Goal: Use online tool/utility: Utilize a website feature to perform a specific function

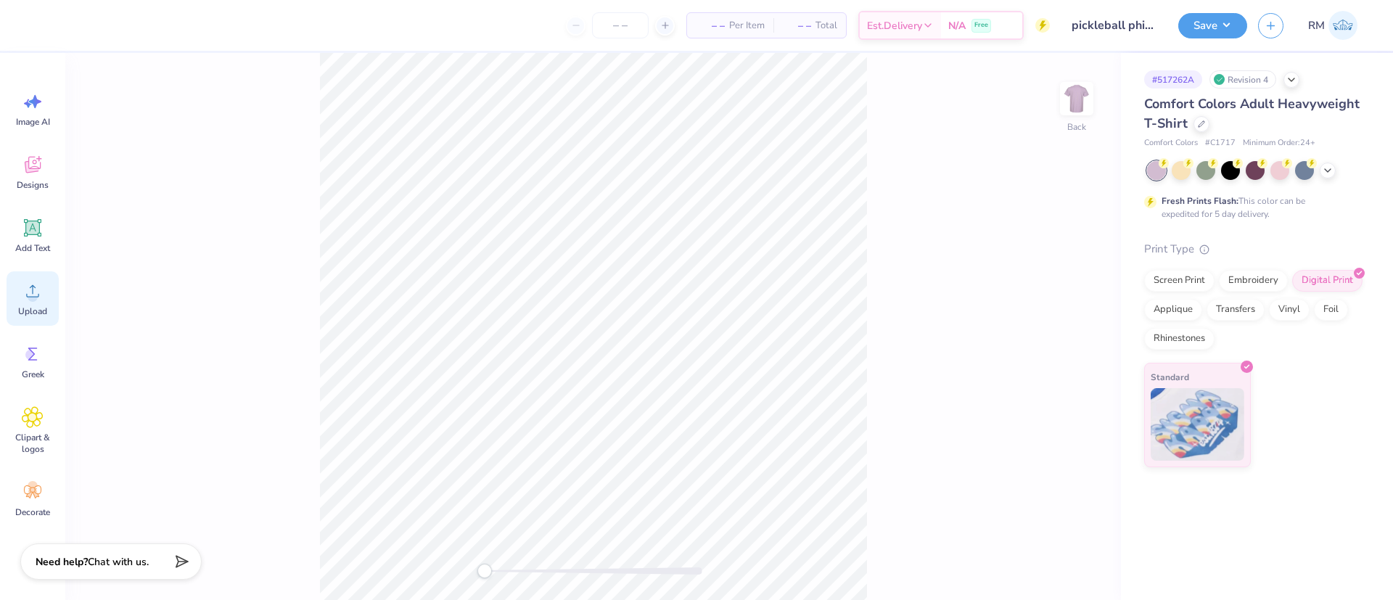
click at [32, 281] on icon at bounding box center [33, 291] width 22 height 22
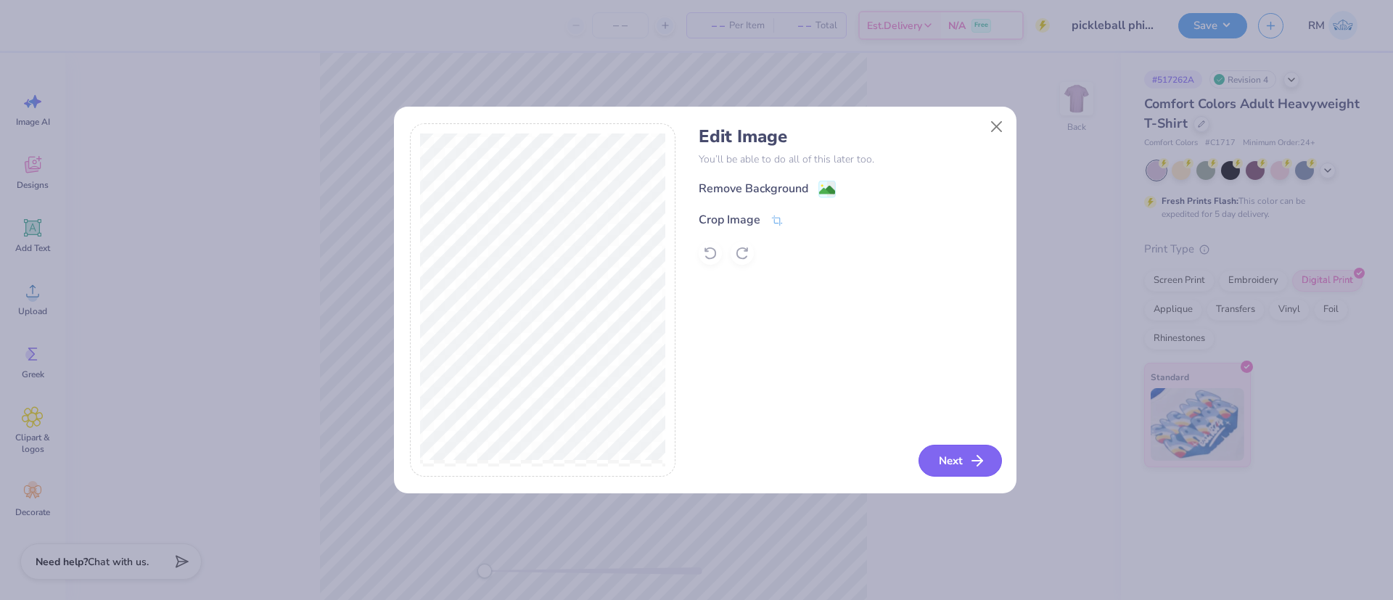
click at [948, 463] on button "Next" at bounding box center [959, 461] width 83 height 32
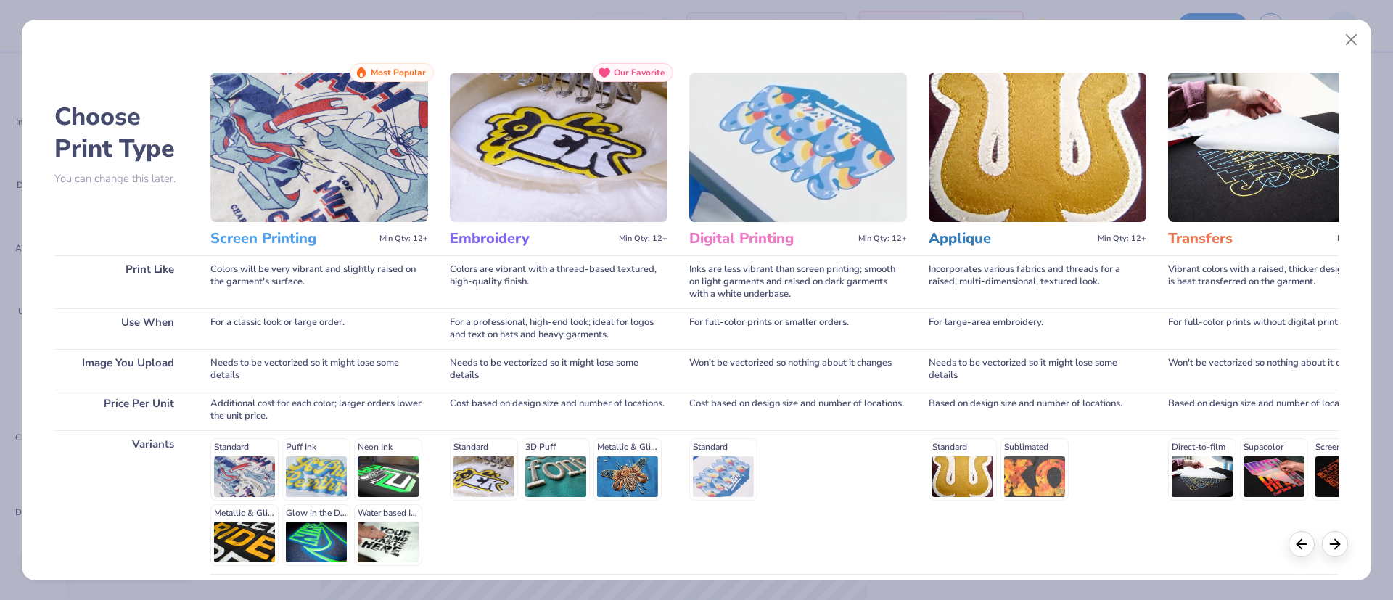
click at [727, 163] on img at bounding box center [798, 147] width 218 height 149
click at [707, 471] on div "Standard" at bounding box center [798, 469] width 218 height 62
click at [779, 148] on img at bounding box center [798, 147] width 218 height 149
click at [725, 474] on div "Standard" at bounding box center [798, 469] width 218 height 62
click at [796, 242] on h3 "Digital Printing" at bounding box center [770, 238] width 163 height 19
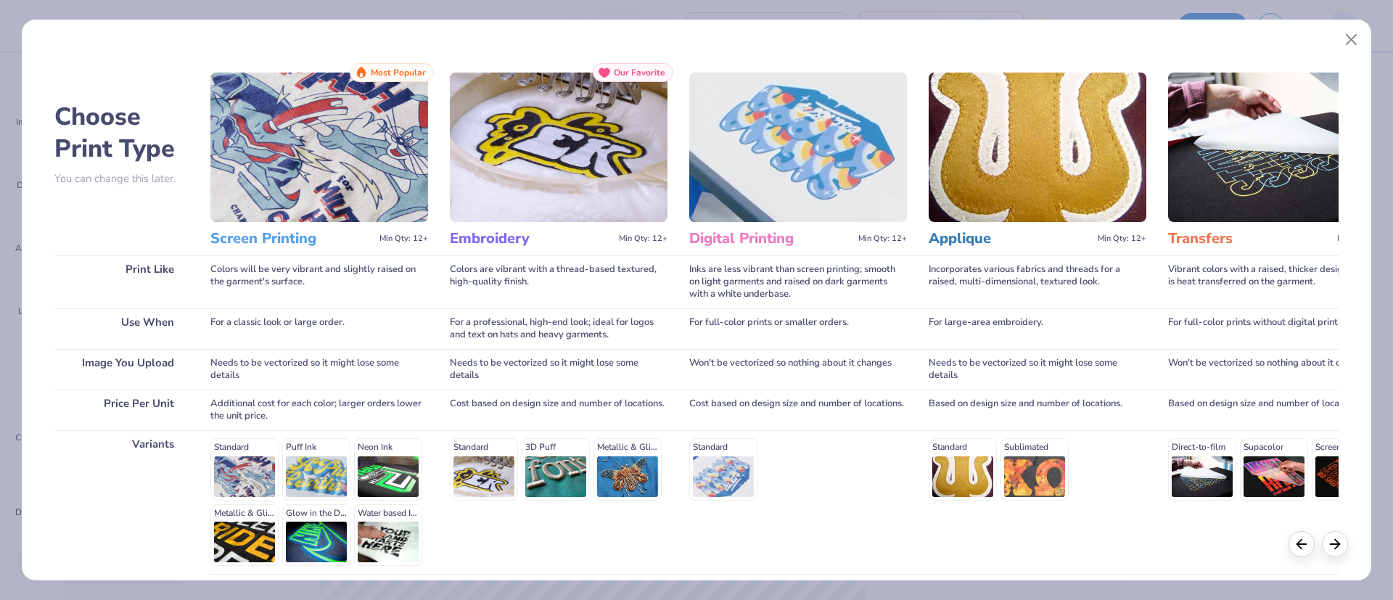
click at [752, 229] on h3 "Digital Printing" at bounding box center [770, 238] width 163 height 19
click at [895, 146] on img at bounding box center [798, 147] width 218 height 149
click at [775, 91] on img at bounding box center [798, 147] width 218 height 149
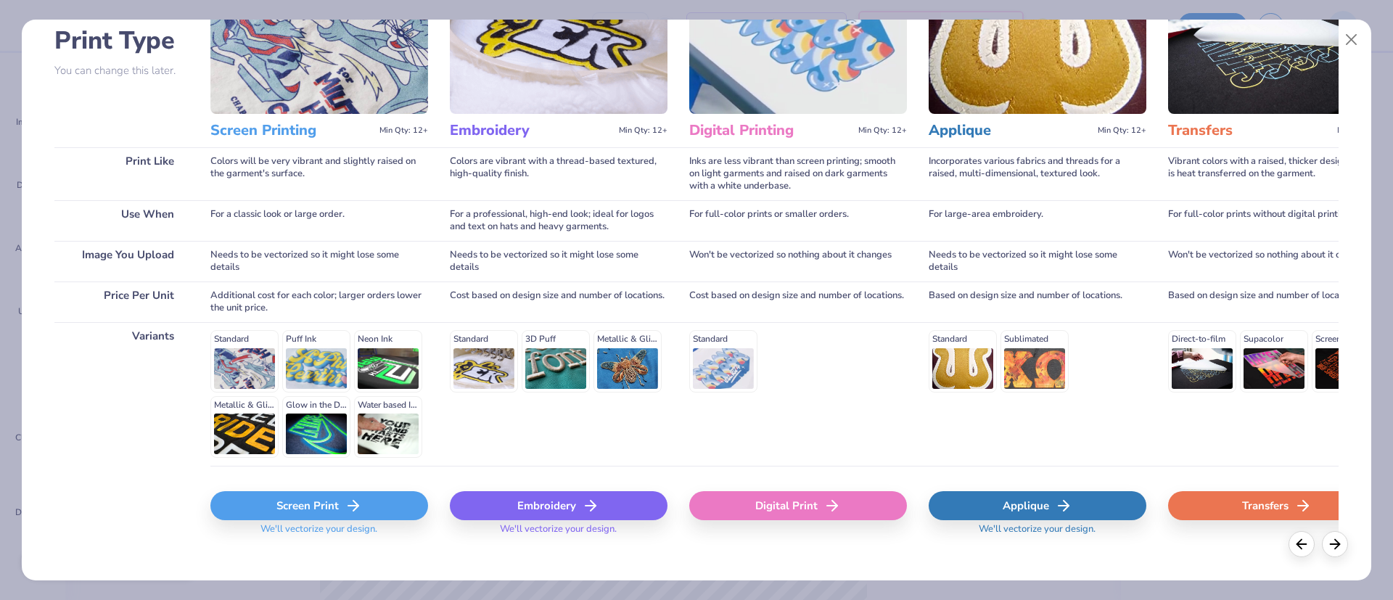
scroll to position [123, 0]
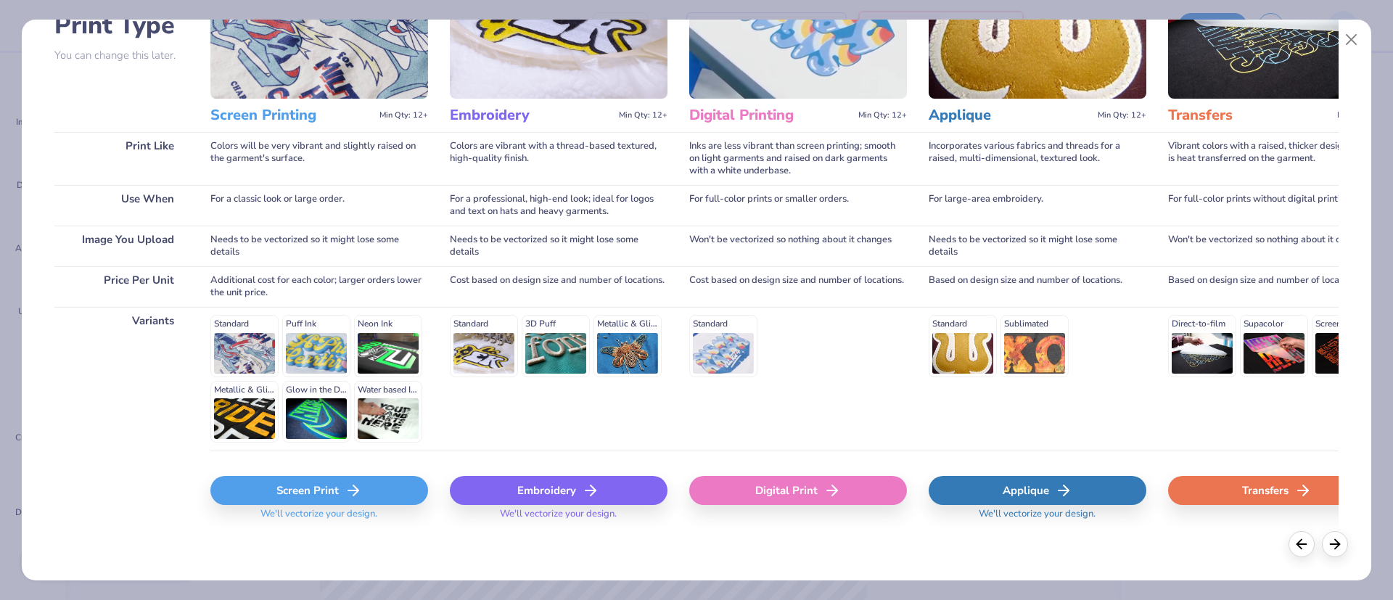
click at [778, 478] on div "Digital Print" at bounding box center [798, 490] width 218 height 29
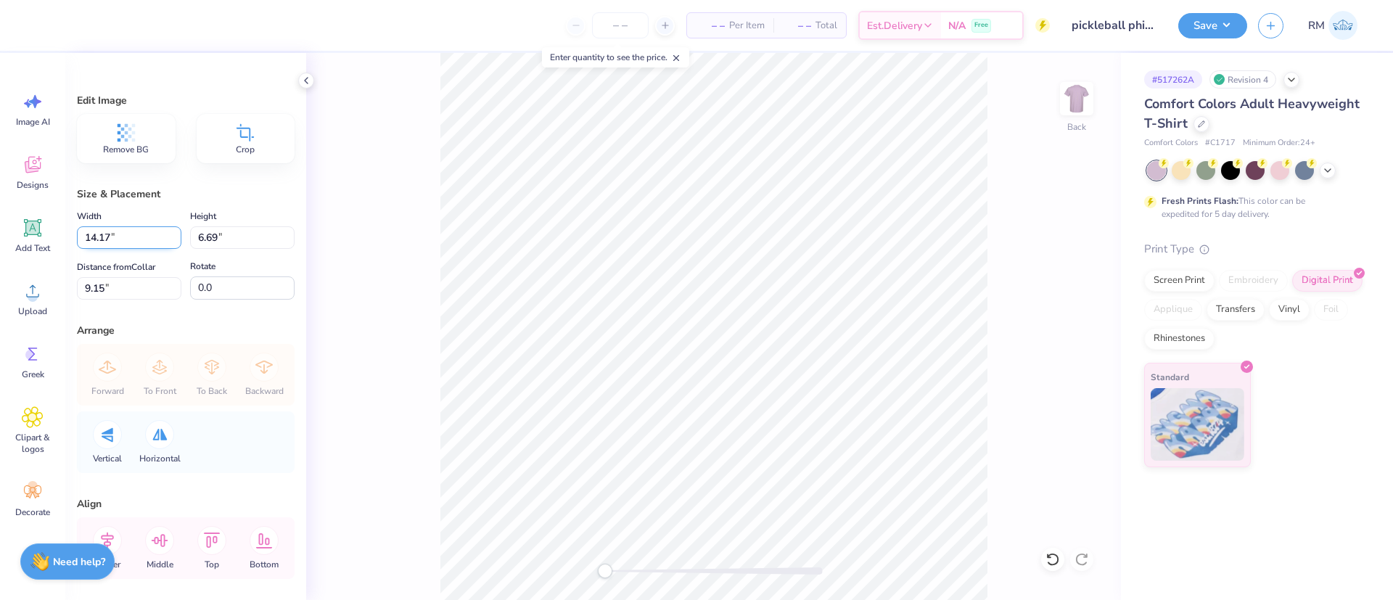
click at [105, 240] on input "14.17" at bounding box center [129, 237] width 104 height 22
click at [104, 240] on input "14.17" at bounding box center [129, 237] width 104 height 22
type input "14.24"
type input "6.72"
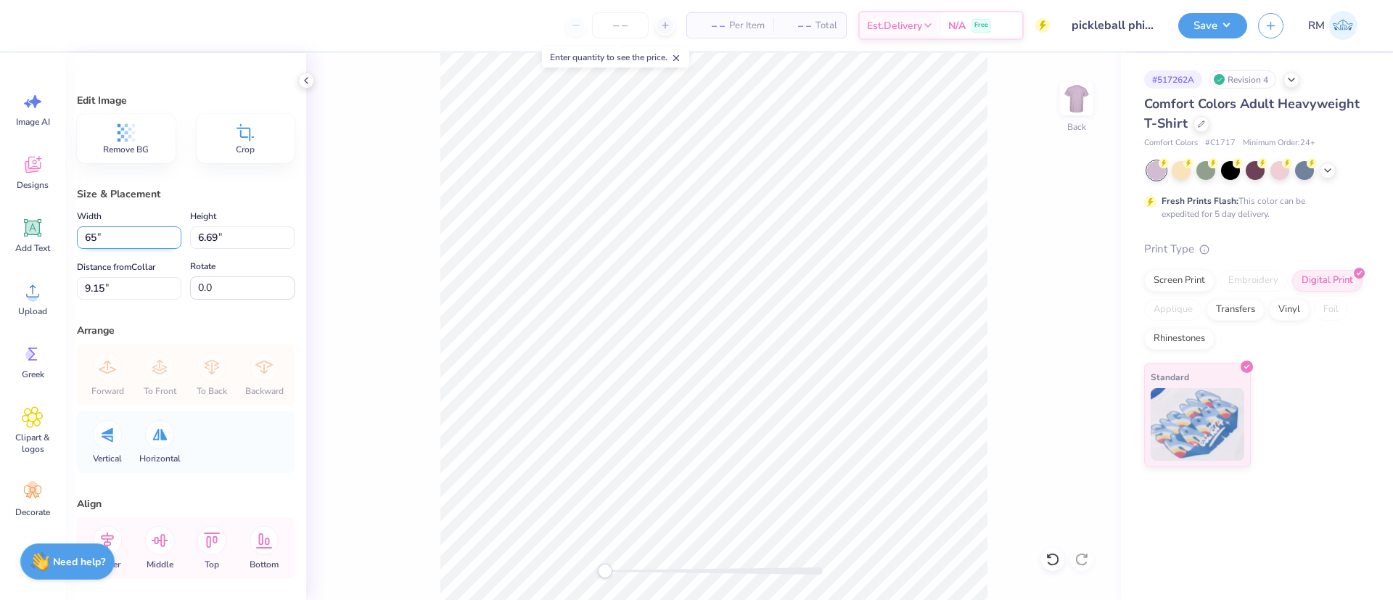
type input "9.14"
click at [107, 239] on input "14.24" at bounding box center [129, 237] width 104 height 22
type input "6.00"
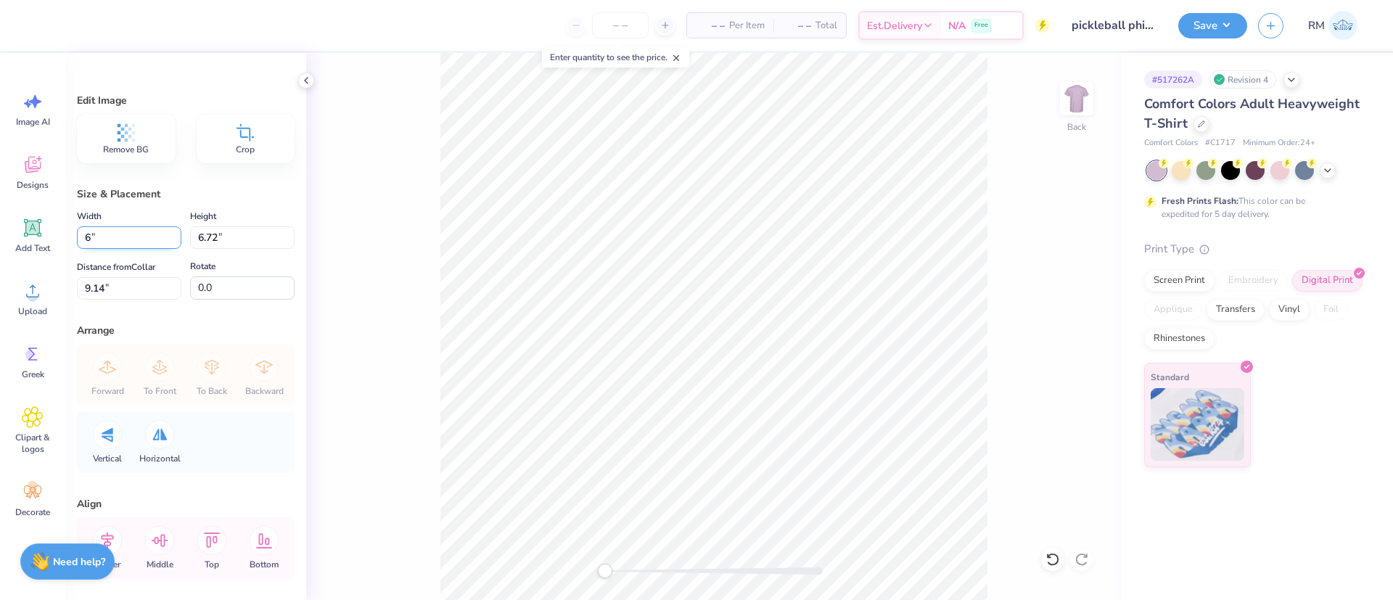
type input "2.83"
type input "11.08"
click at [192, 231] on input "2.83" at bounding box center [242, 237] width 104 height 22
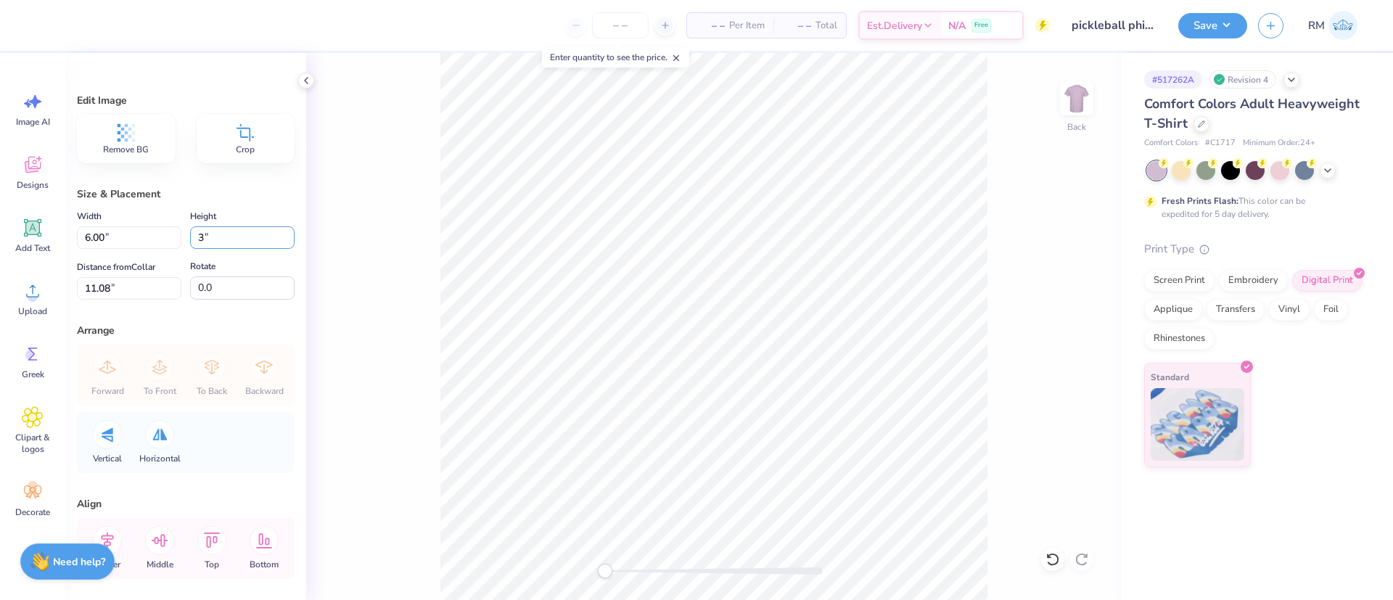
type input "3"
type input "6.35"
type input "3.00"
type input "11.00"
click at [118, 232] on input "6.35" at bounding box center [129, 237] width 104 height 22
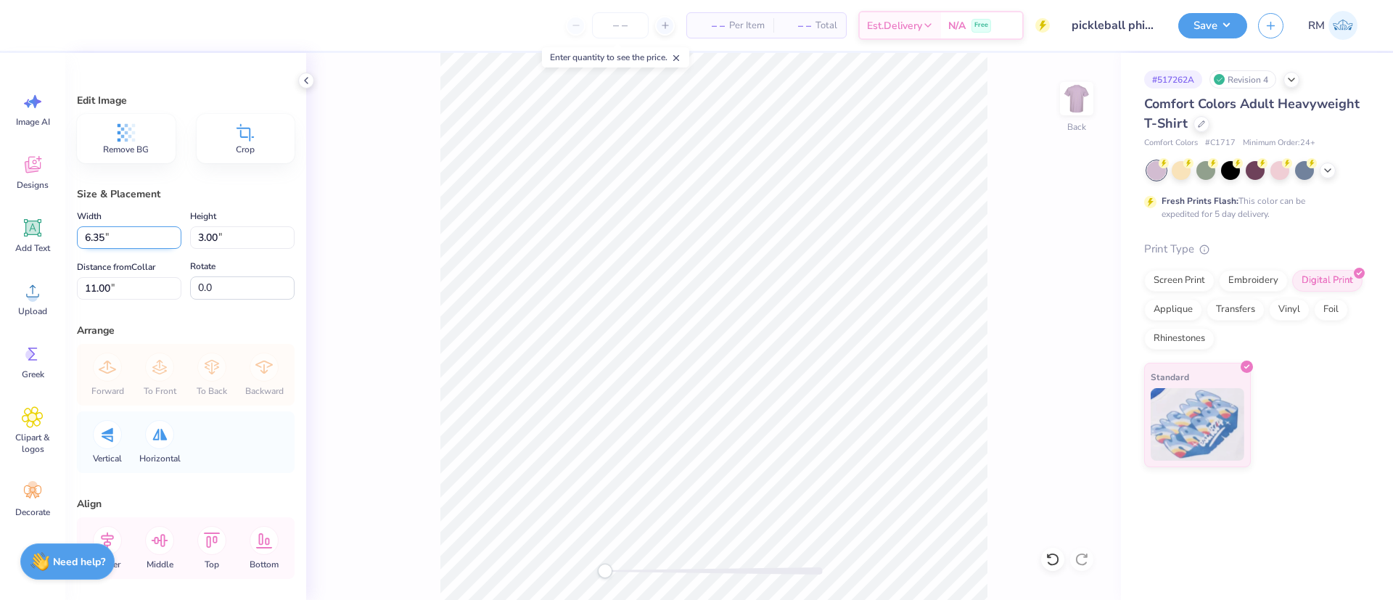
click at [118, 232] on input "6.35" at bounding box center [129, 237] width 104 height 22
type input "6.00"
type input "2.83"
click at [96, 291] on input "11.08" at bounding box center [129, 288] width 104 height 22
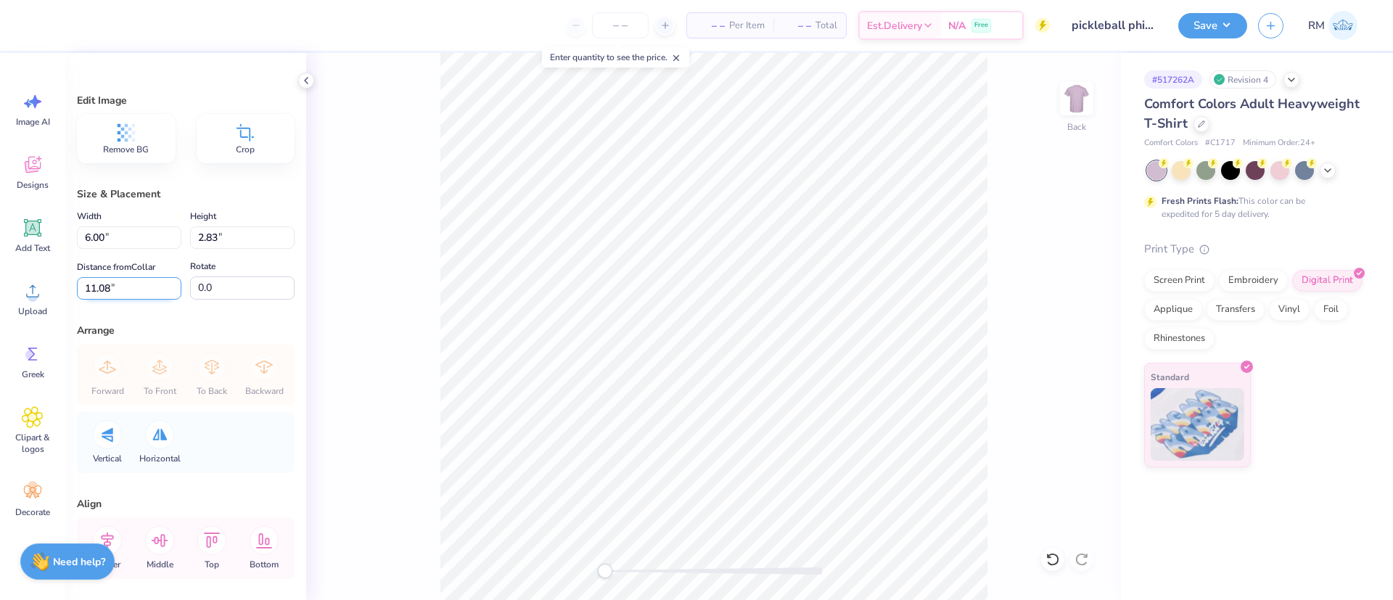
click at [96, 291] on input "11.08" at bounding box center [129, 288] width 104 height 22
type input "3"
click at [1086, 107] on div at bounding box center [1076, 98] width 67 height 67
click at [1076, 99] on img at bounding box center [1076, 98] width 29 height 29
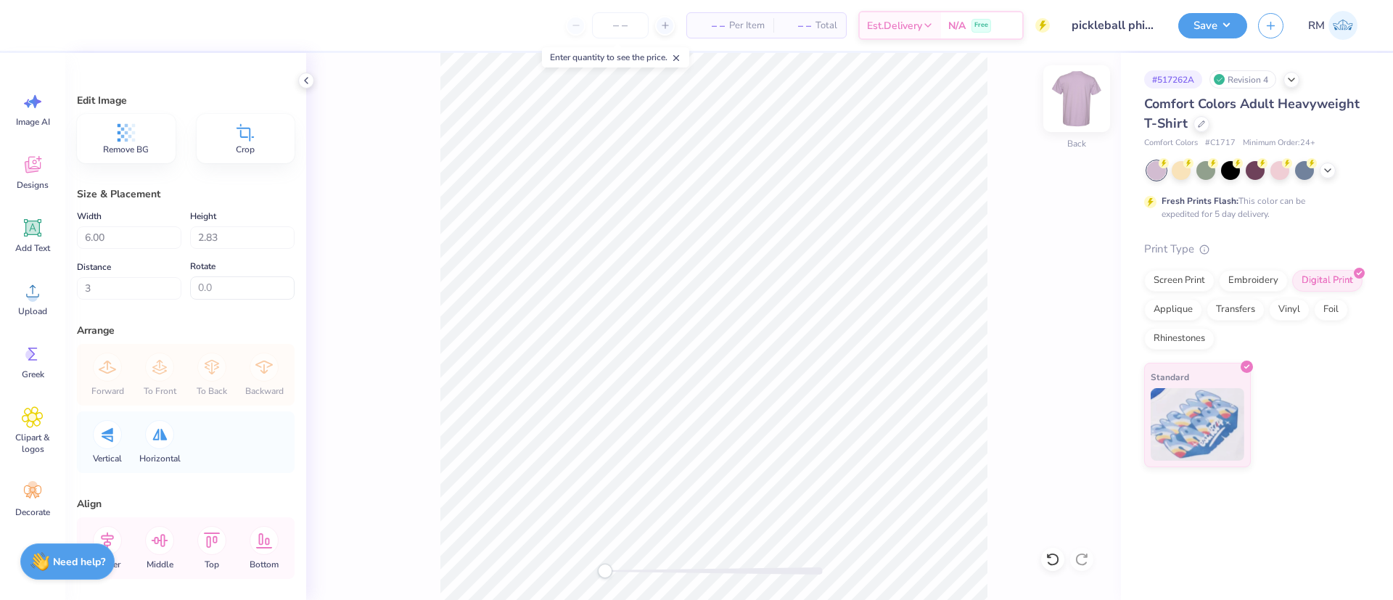
click at [1069, 92] on img at bounding box center [1076, 99] width 58 height 58
click at [43, 318] on div "Upload" at bounding box center [33, 298] width 52 height 54
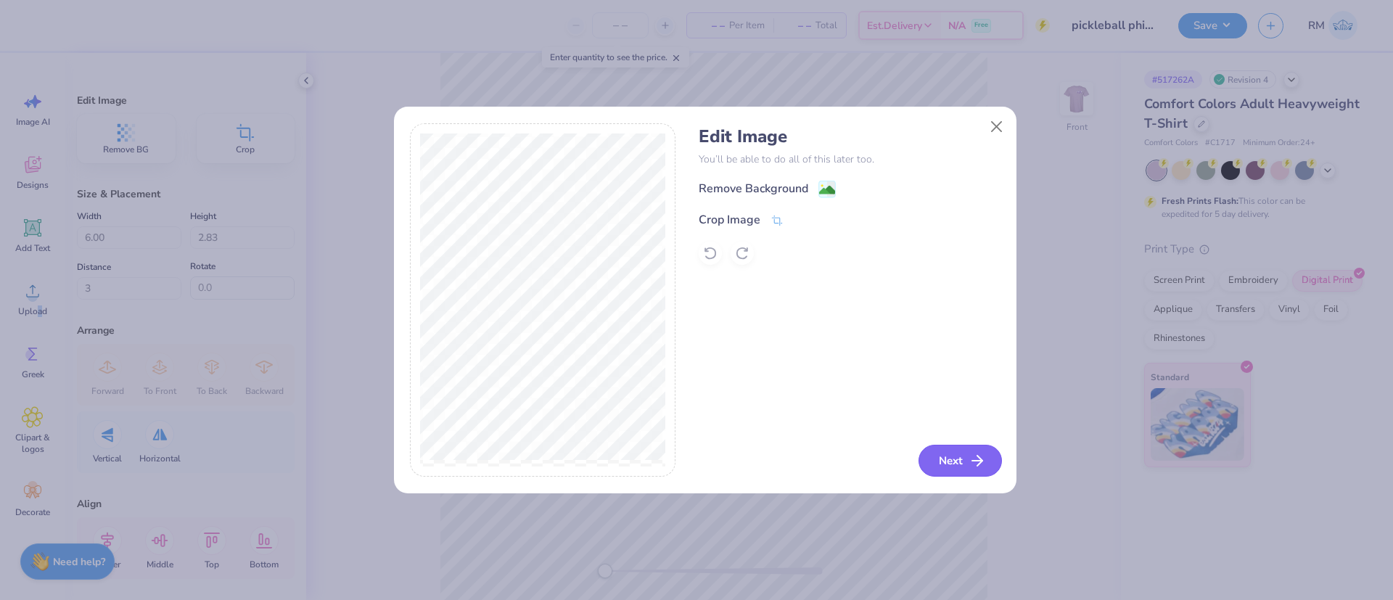
click at [966, 453] on button "Next" at bounding box center [959, 461] width 83 height 32
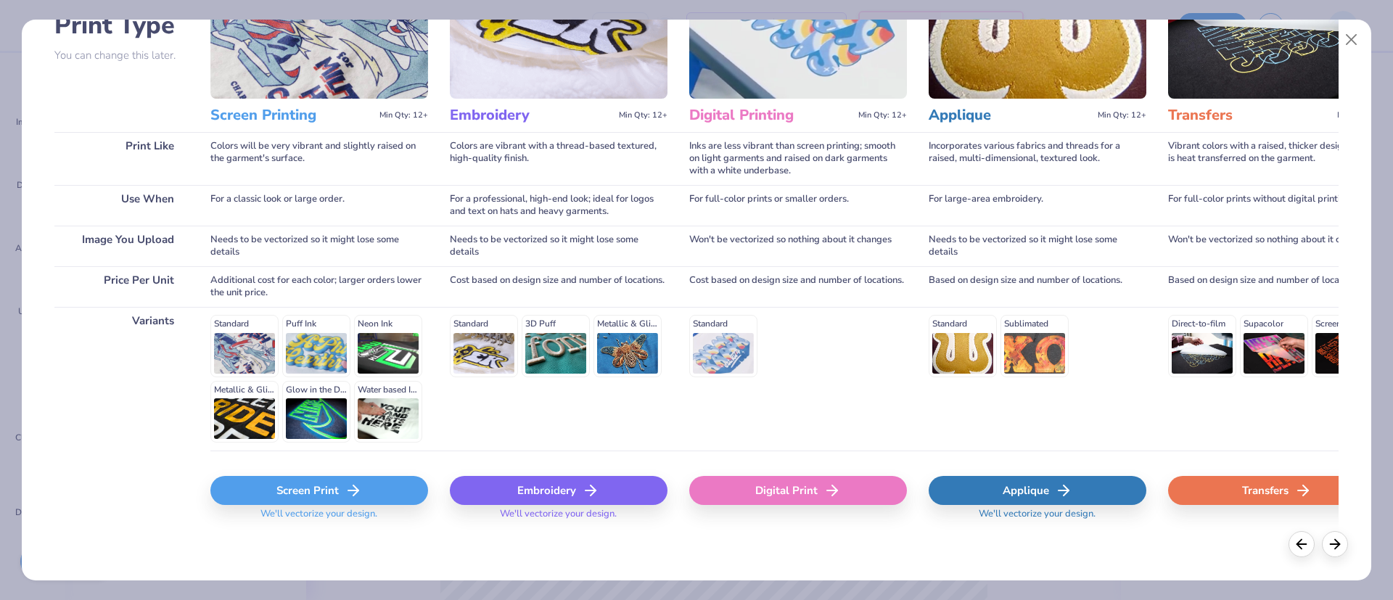
click at [759, 481] on div "Digital Print" at bounding box center [798, 490] width 218 height 29
type input "12.80"
type input "18.00"
type input "4.75"
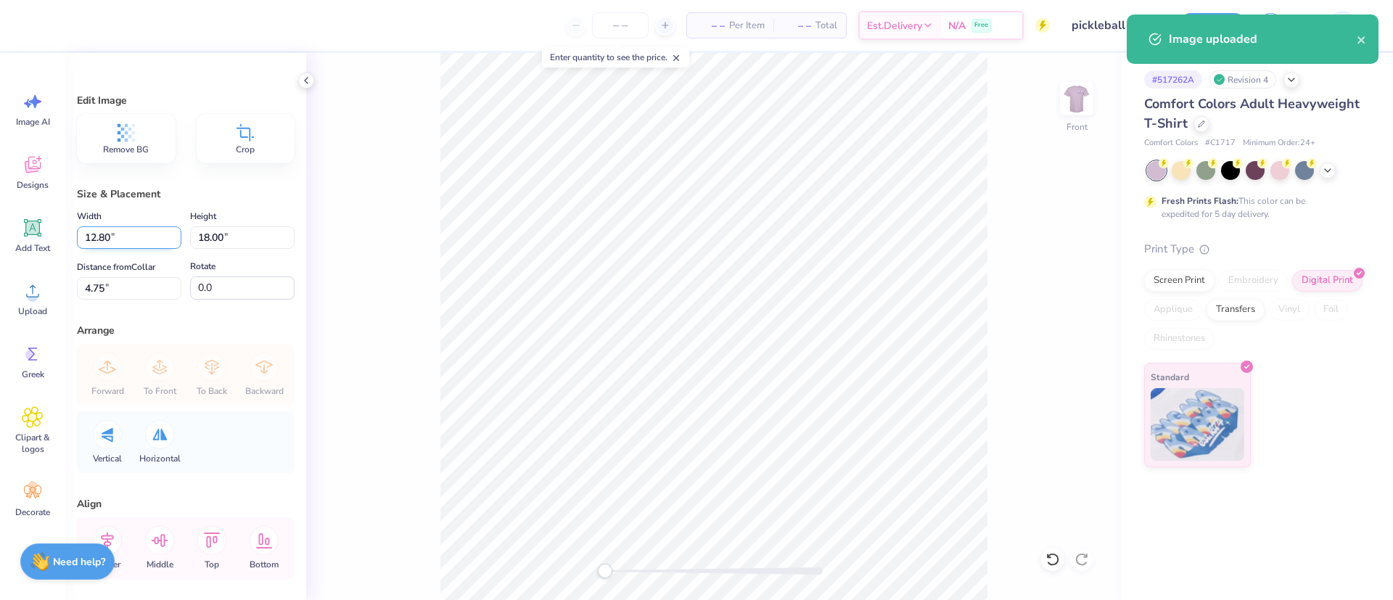
click at [100, 239] on input "12.80" at bounding box center [129, 237] width 104 height 22
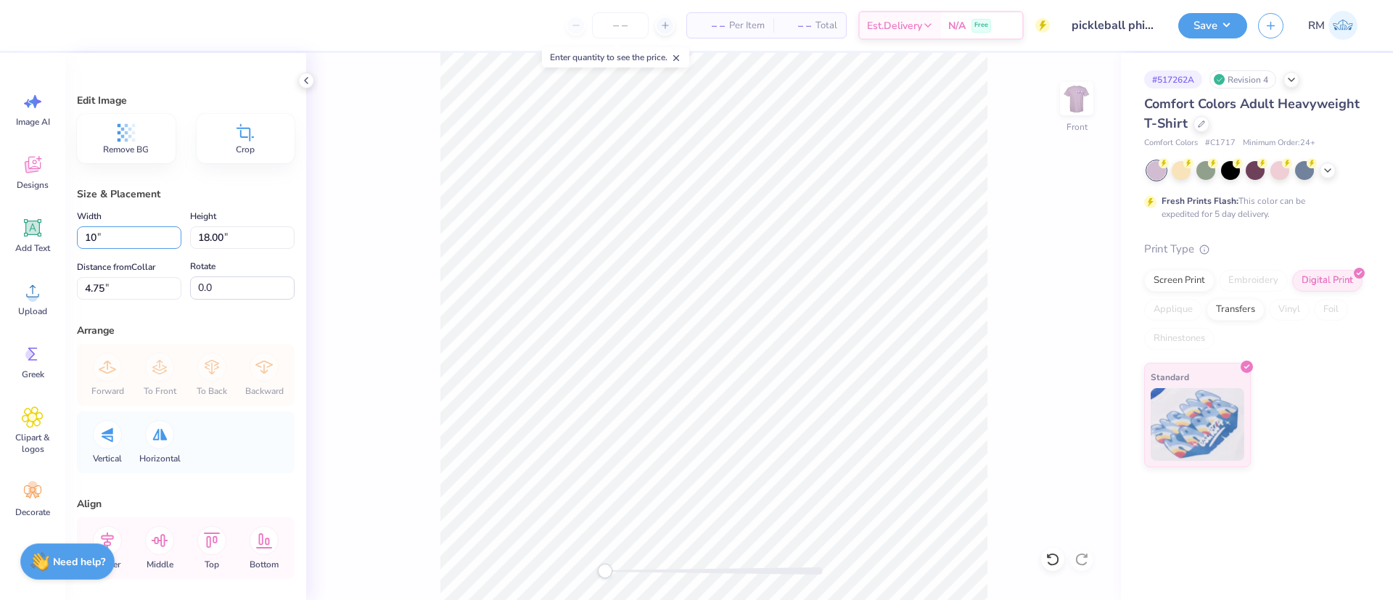
type input "10.00"
type input "14.06"
click at [111, 286] on input "6.72" at bounding box center [129, 288] width 104 height 22
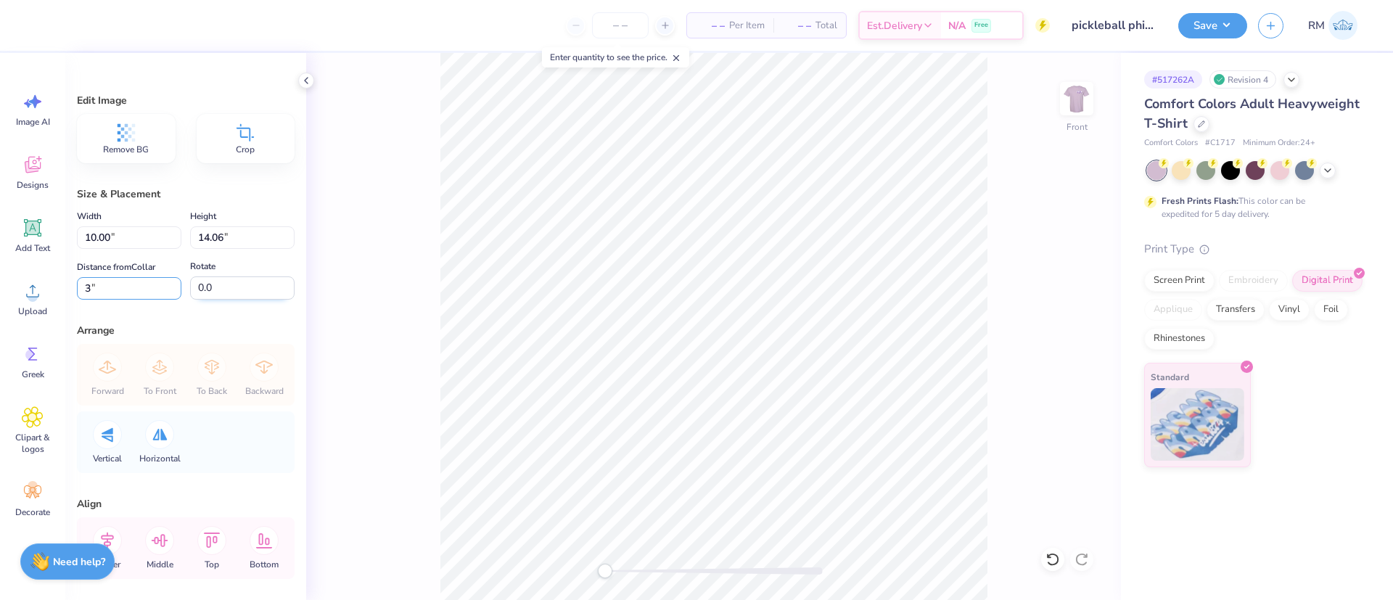
type input "3"
click at [1082, 111] on img at bounding box center [1076, 99] width 58 height 58
type input "9.84"
type input "13.83"
type input "0.65"
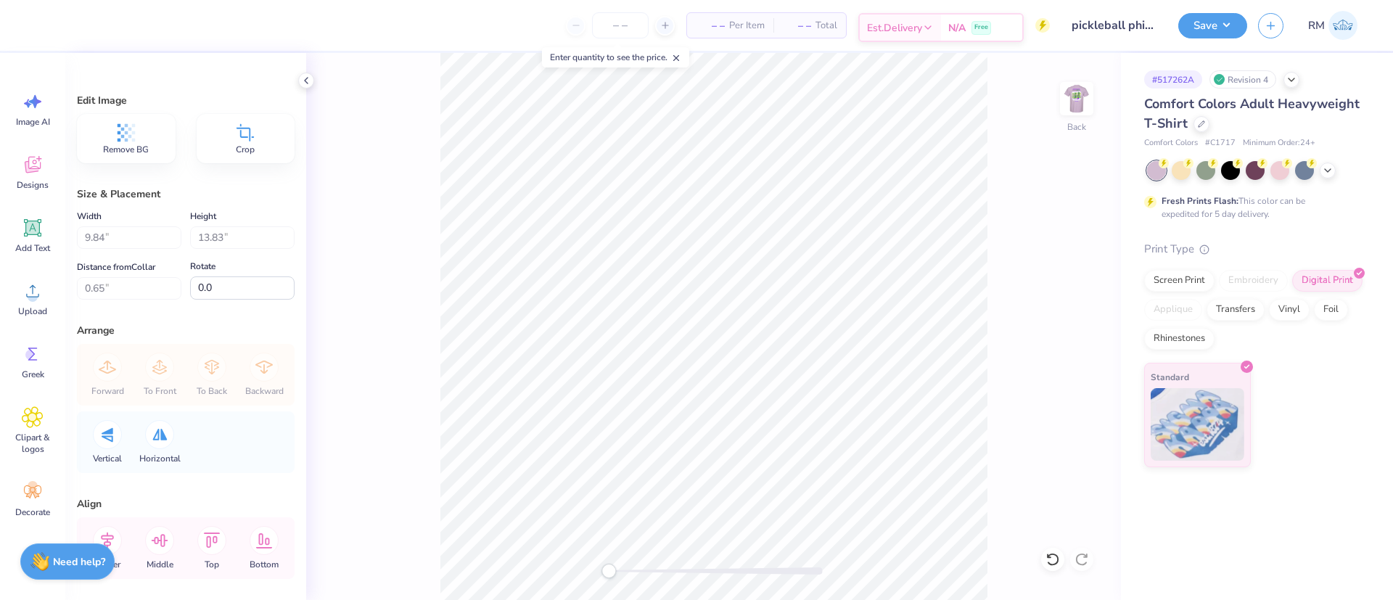
type input "6.00"
type input "2.83"
type input "3.00"
click at [1205, 28] on button "Save" at bounding box center [1212, 23] width 69 height 25
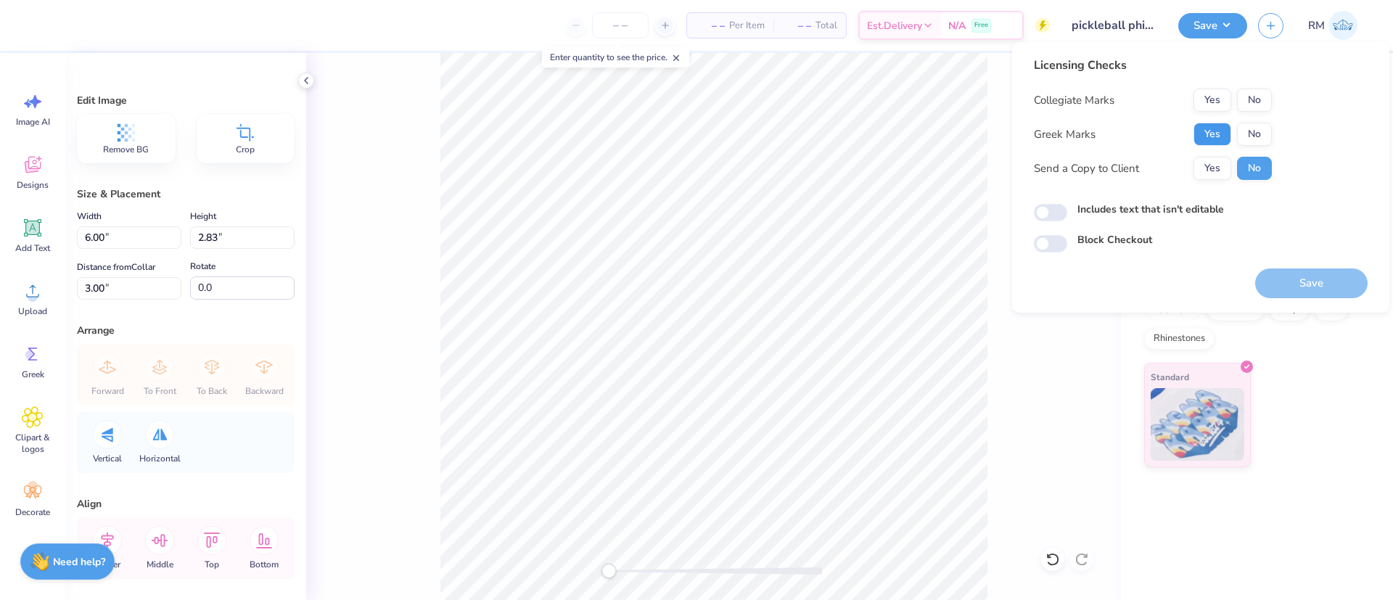
click at [1207, 132] on button "Yes" at bounding box center [1212, 134] width 38 height 23
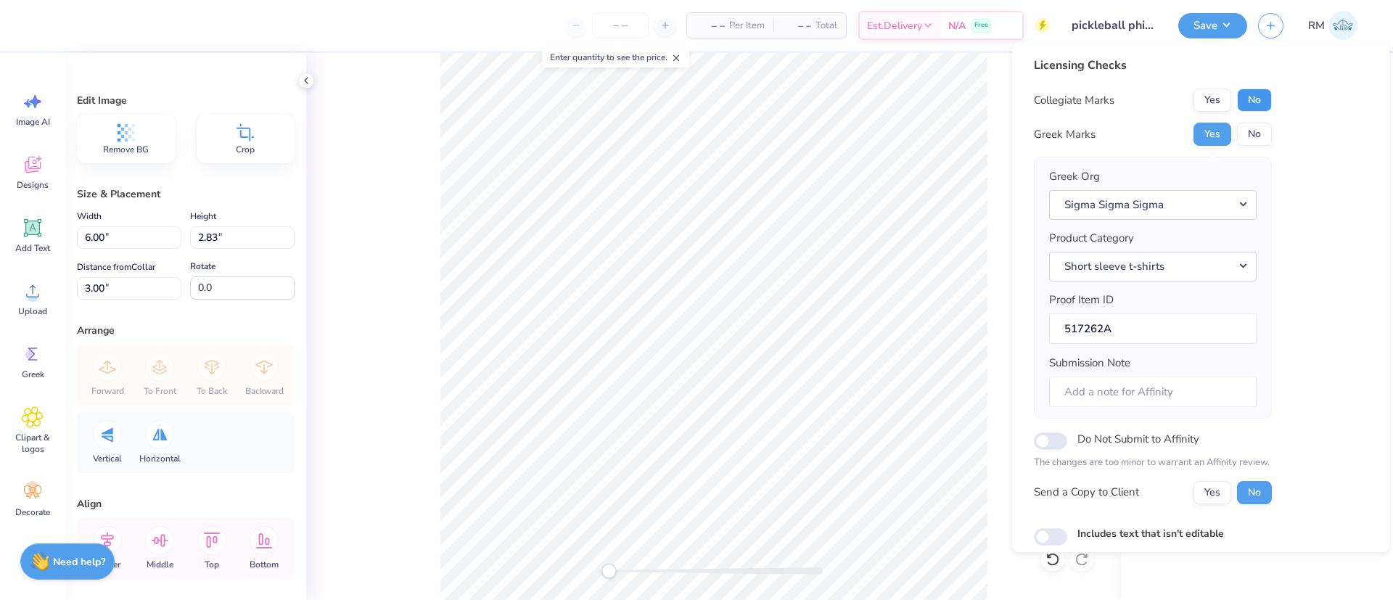
click at [1261, 96] on button "No" at bounding box center [1254, 99] width 35 height 23
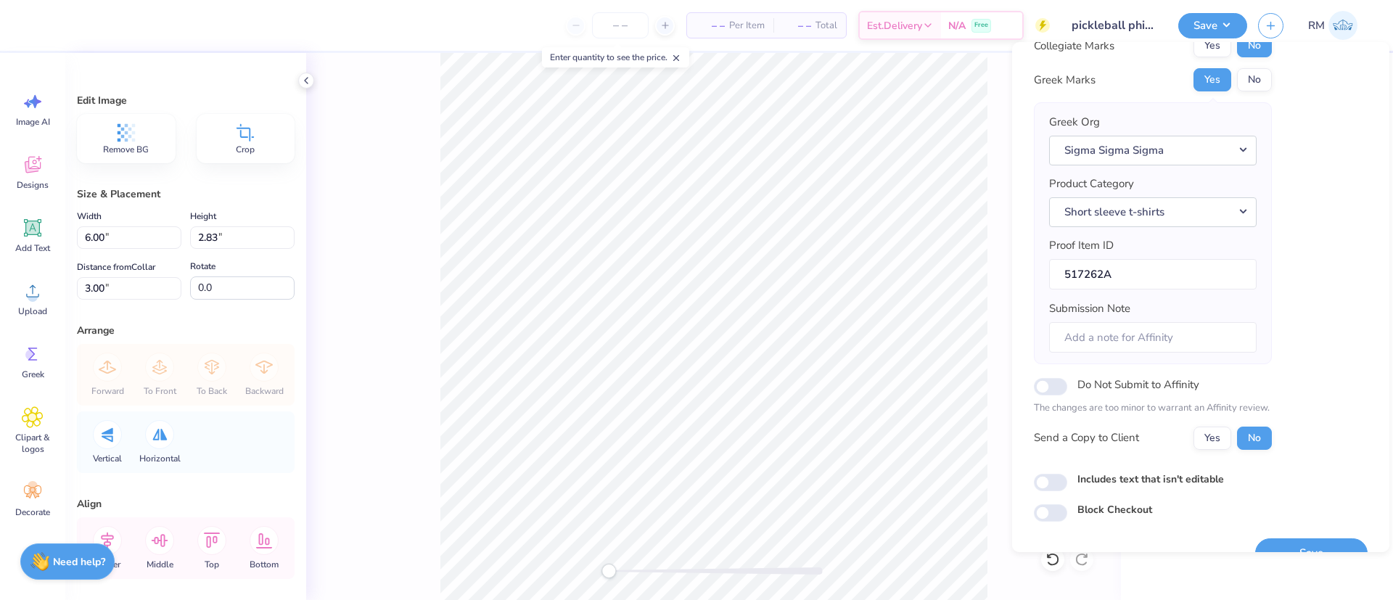
scroll to position [84, 0]
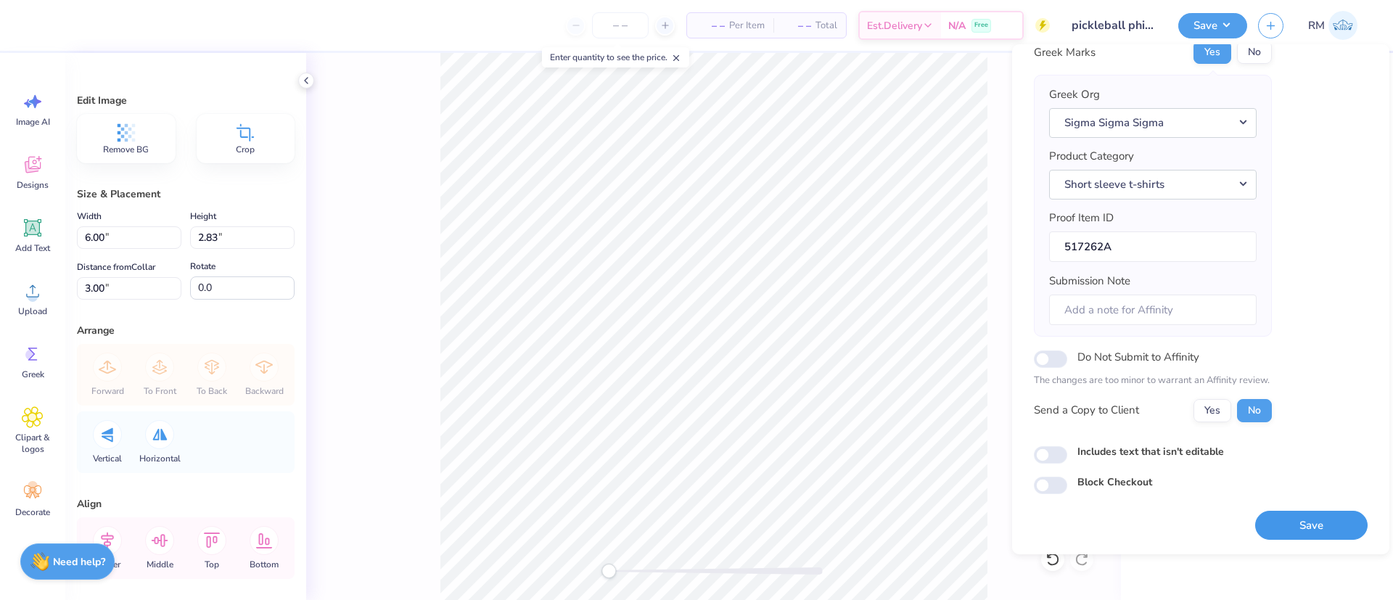
click at [1280, 515] on button "Save" at bounding box center [1311, 526] width 112 height 30
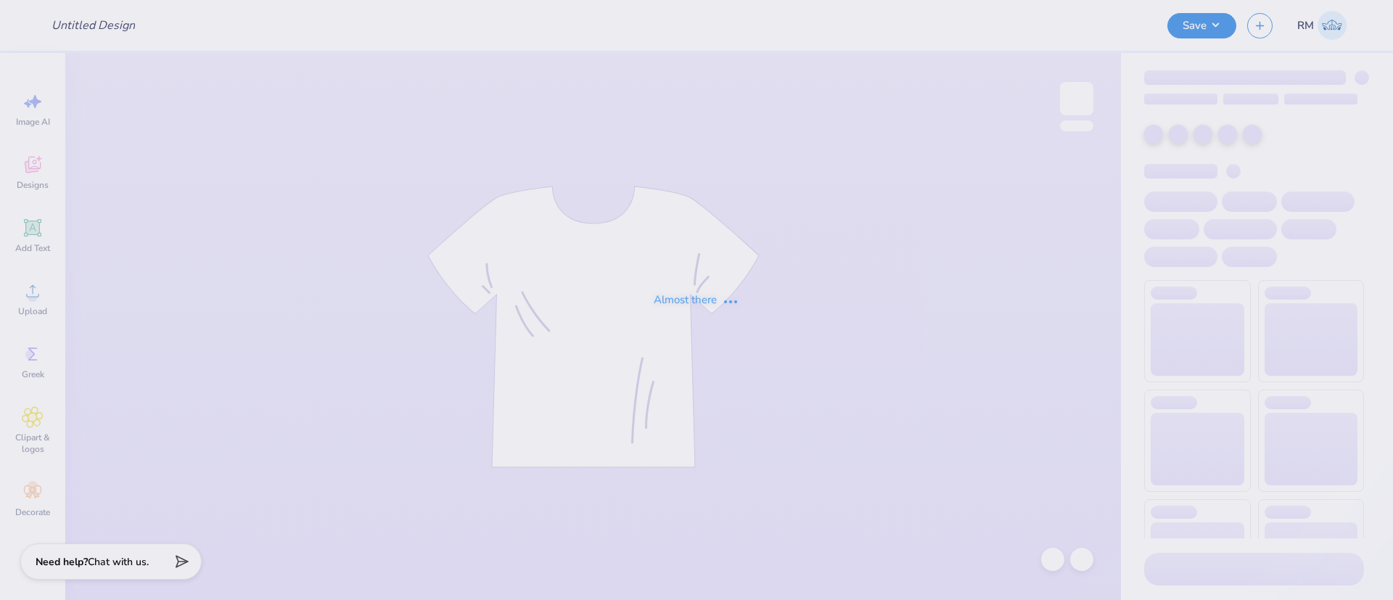
type input "Parents Weekend"
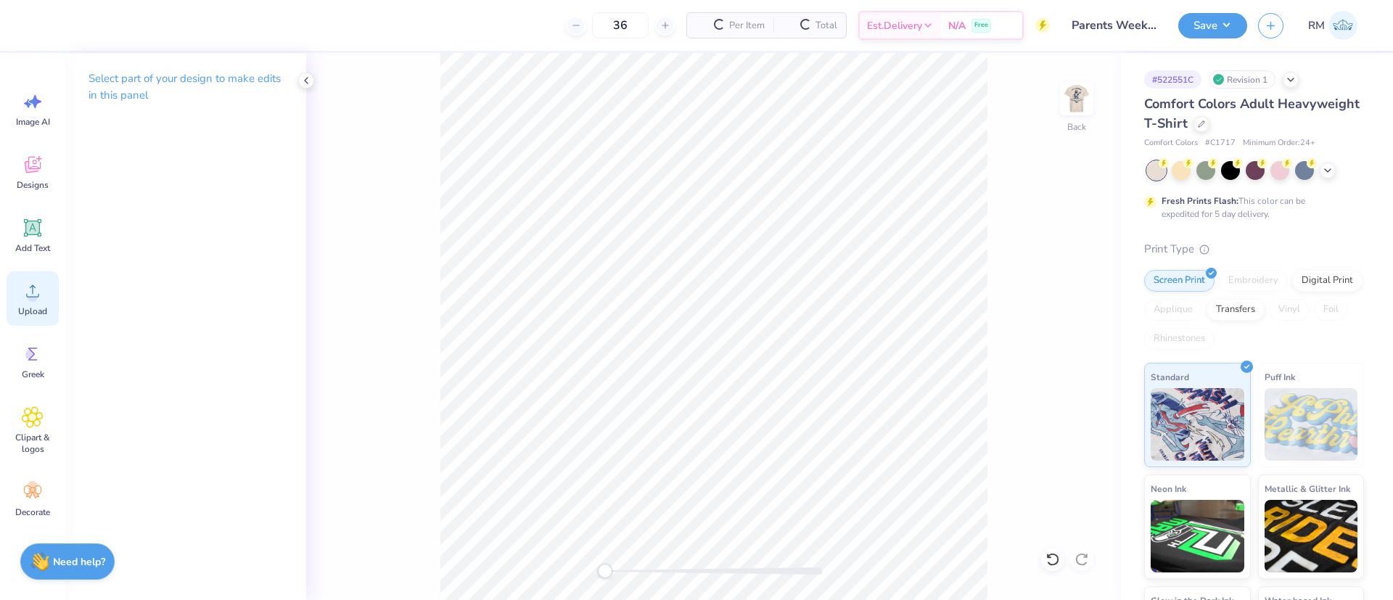
click at [43, 297] on icon at bounding box center [33, 291] width 22 height 22
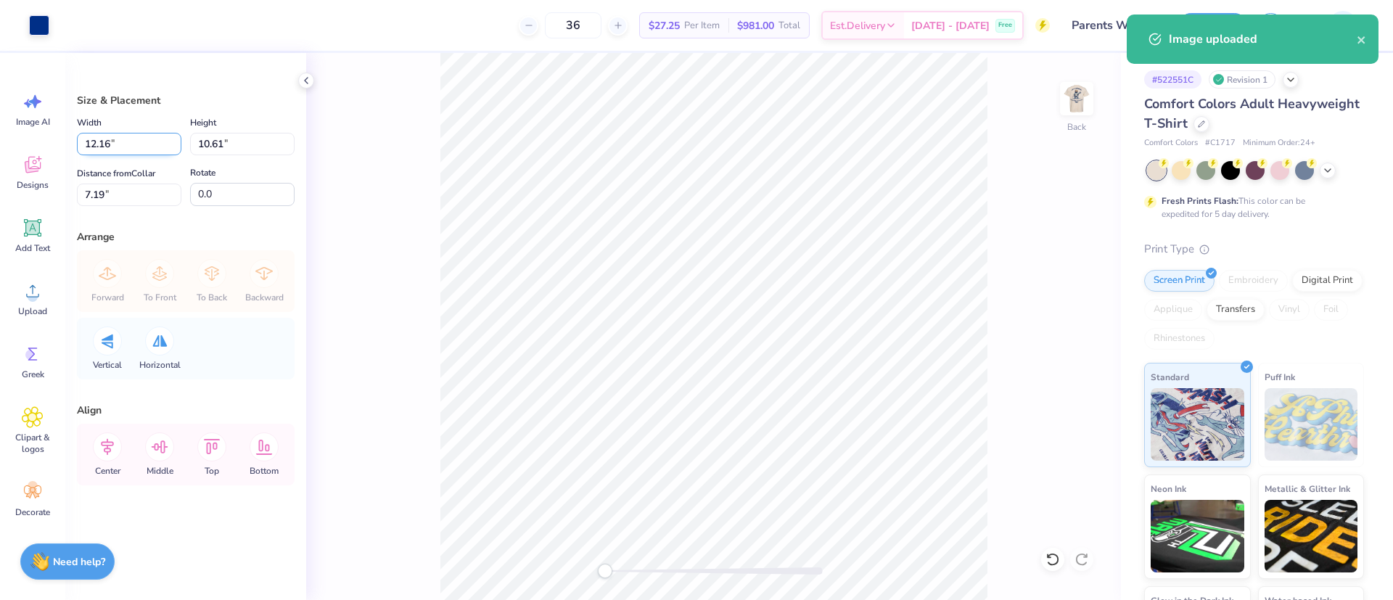
click at [123, 146] on input "12.16" at bounding box center [129, 144] width 104 height 22
click at [123, 147] on input "12.16" at bounding box center [129, 144] width 104 height 22
type input "9.00"
type input "7.86"
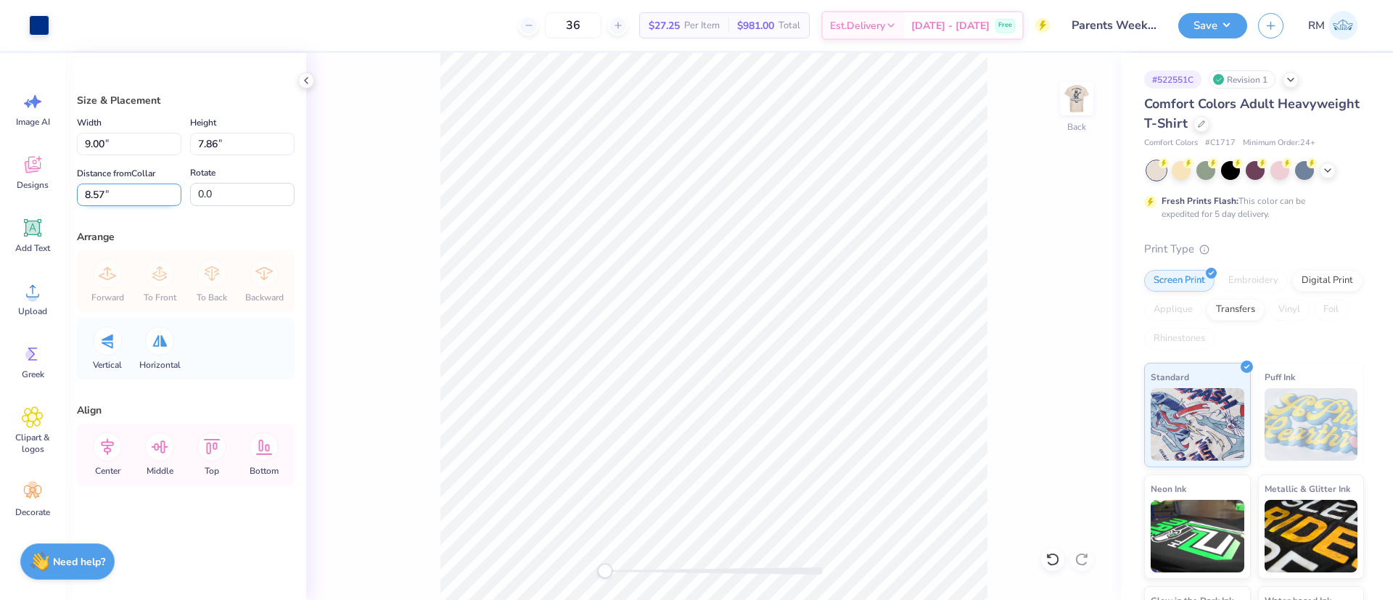
click at [137, 194] on input "8.57" at bounding box center [129, 194] width 104 height 22
click at [135, 195] on input "8.57" at bounding box center [129, 194] width 104 height 22
type input "3"
click at [1070, 104] on img at bounding box center [1076, 99] width 58 height 58
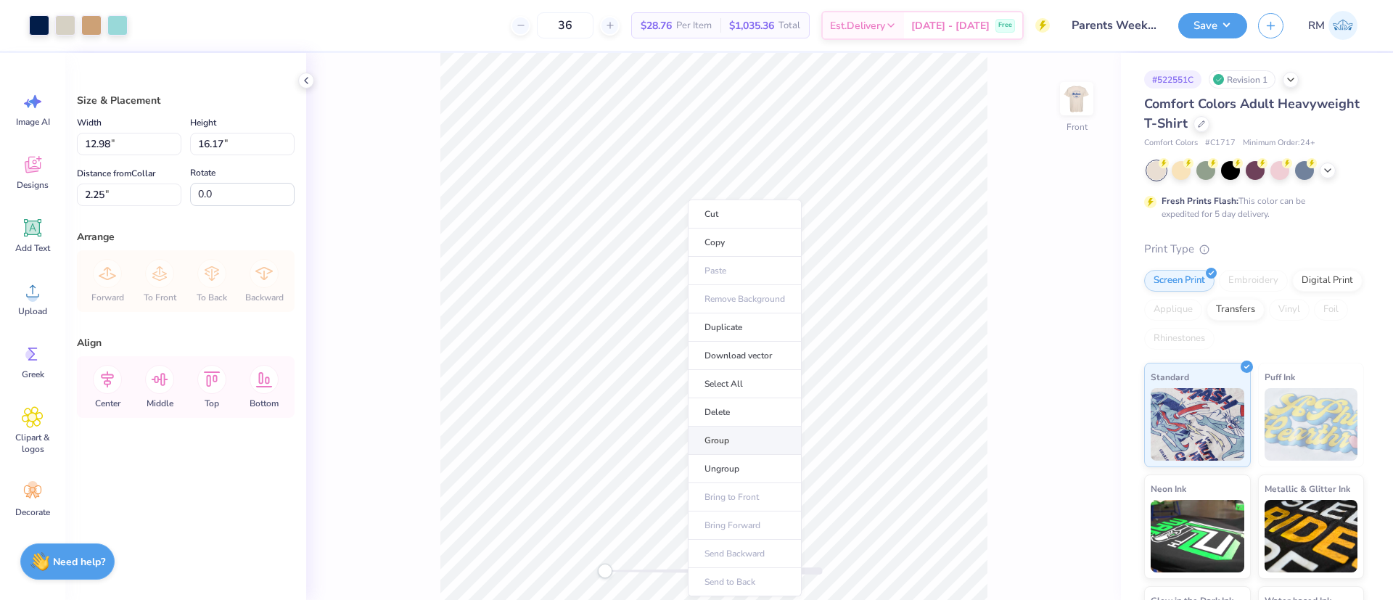
click at [730, 434] on li "Group" at bounding box center [745, 440] width 114 height 28
click at [1051, 556] on icon at bounding box center [1052, 559] width 15 height 15
click at [102, 152] on input "12.98" at bounding box center [129, 144] width 104 height 22
click at [101, 152] on input "12.98" at bounding box center [129, 144] width 104 height 22
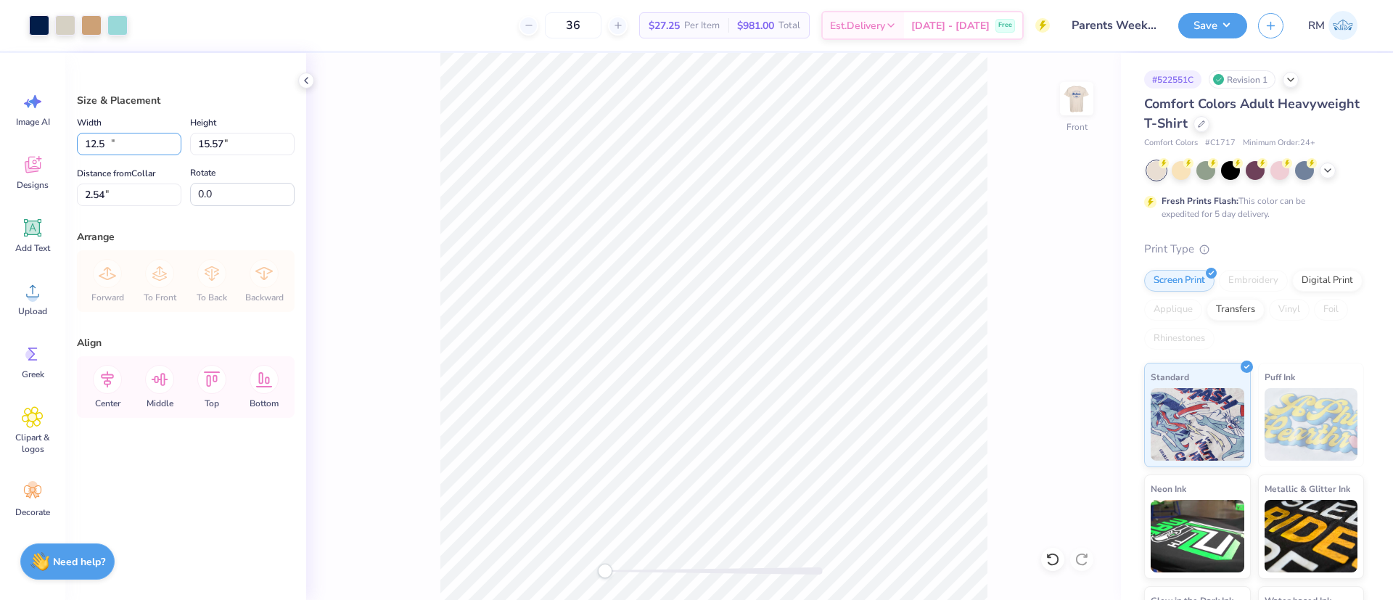
type input "12.50"
type input "15.57"
type input "2.54"
drag, startPoint x: 113, startPoint y: 141, endPoint x: 59, endPoint y: 135, distance: 54.8
click at [59, 135] on div "Art colors 36 $27.25 Per Item $981.00 Total Est. Delivery Oct 7 - 10 Free Desig…" at bounding box center [696, 300] width 1393 height 600
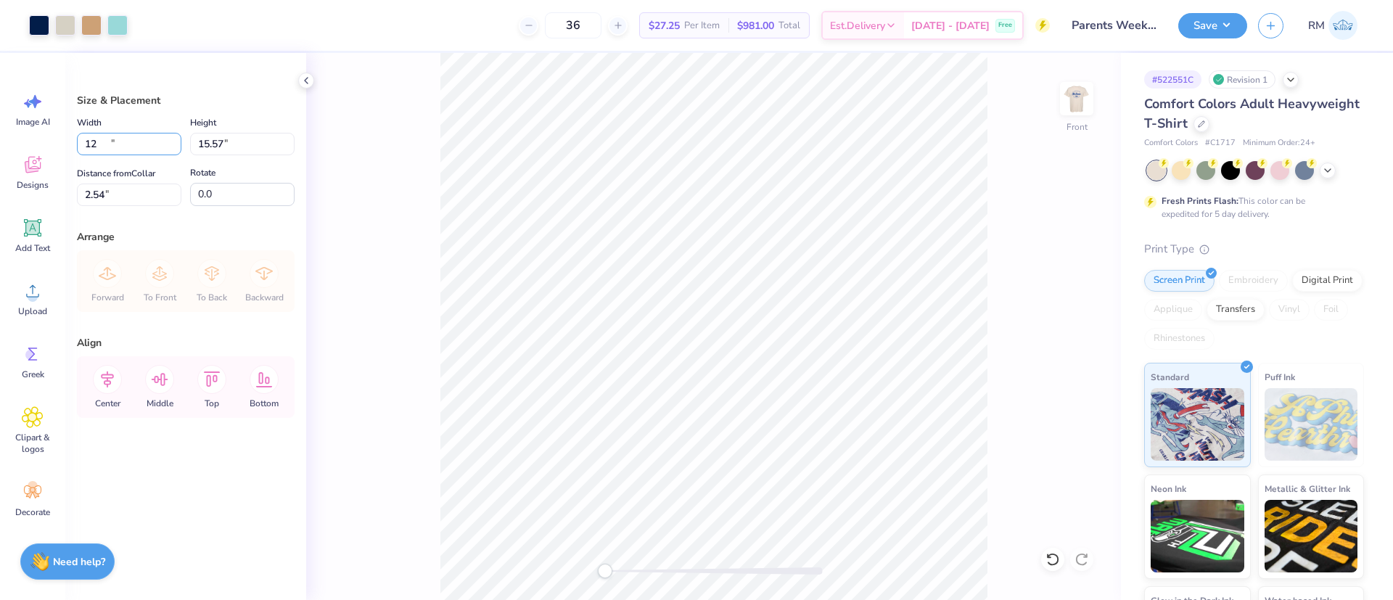
type input "12.00"
type input "14.95"
type input "2.86"
click at [207, 145] on input "14.95" at bounding box center [242, 144] width 104 height 22
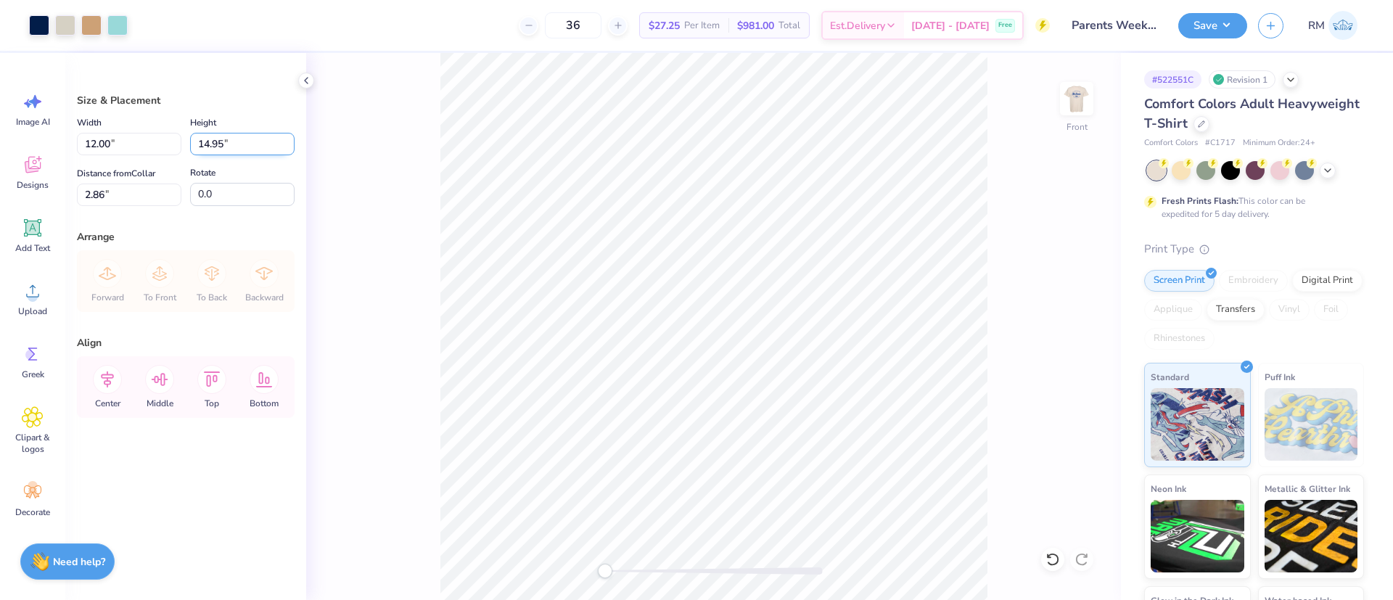
click at [207, 145] on input "14.95" at bounding box center [242, 144] width 104 height 22
type input "15"
type input "12.04"
type input "15.00"
click at [120, 192] on input "2.83" at bounding box center [129, 194] width 104 height 22
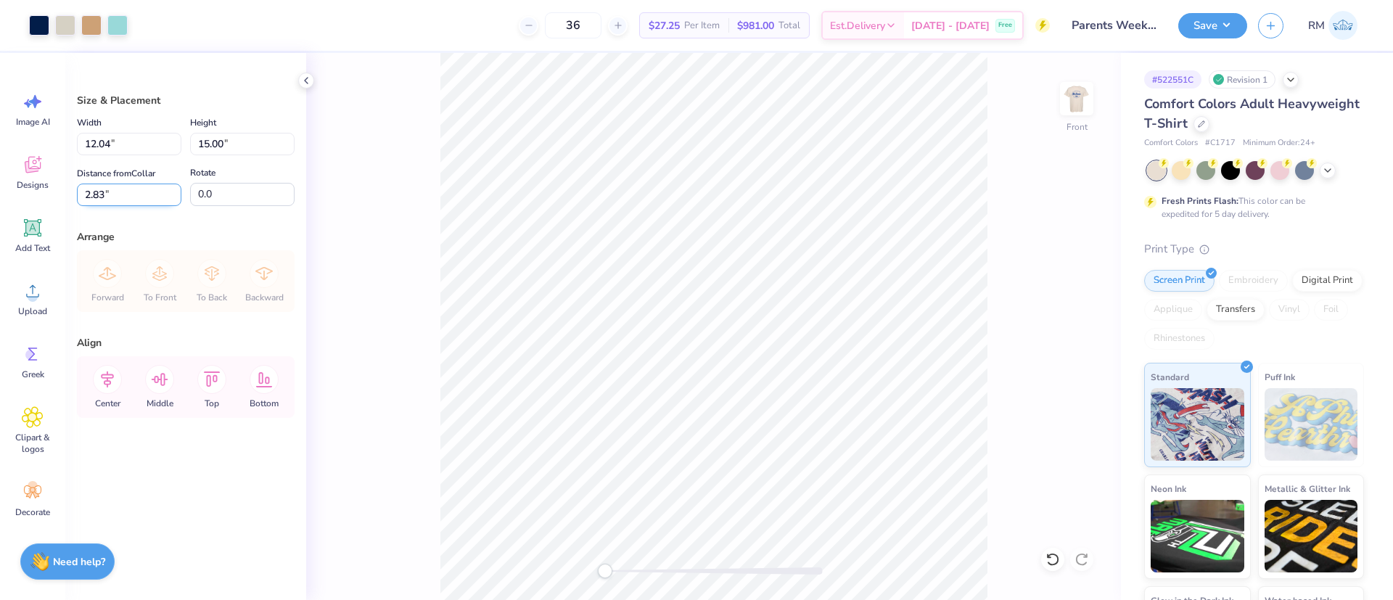
click at [120, 192] on input "2.83" at bounding box center [129, 194] width 104 height 22
type input "3"
click at [432, 419] on div "Front" at bounding box center [713, 326] width 814 height 547
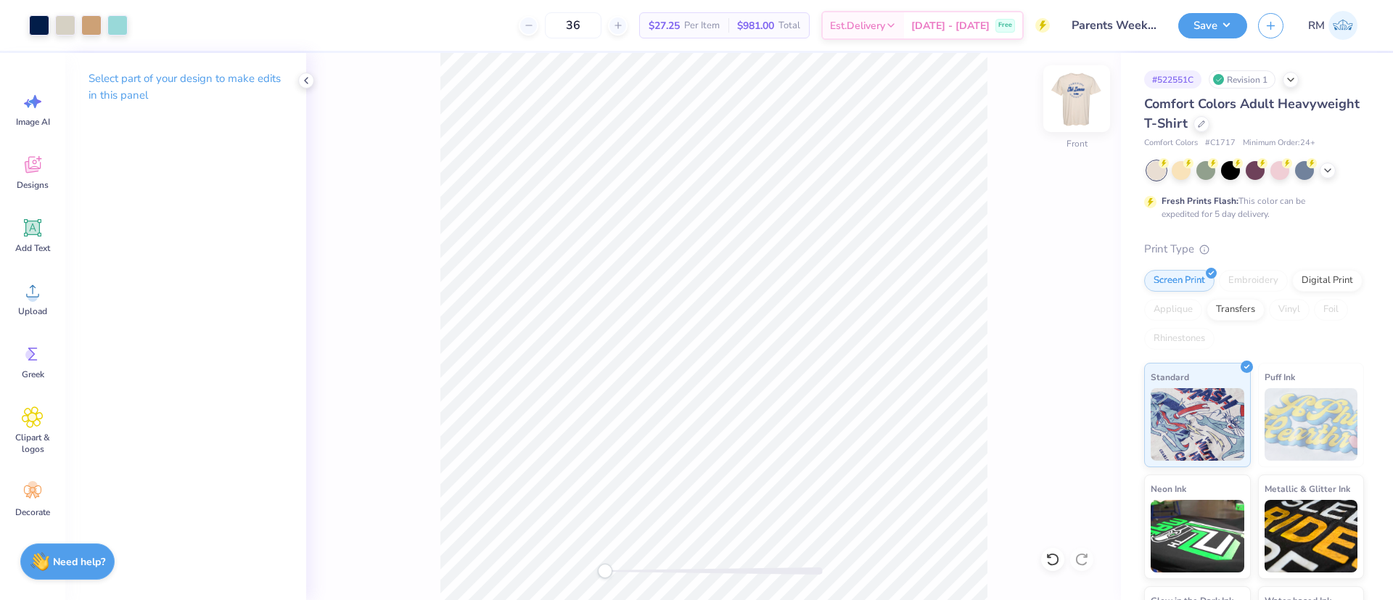
click at [1081, 105] on img at bounding box center [1076, 99] width 58 height 58
click at [46, 22] on div at bounding box center [39, 24] width 20 height 20
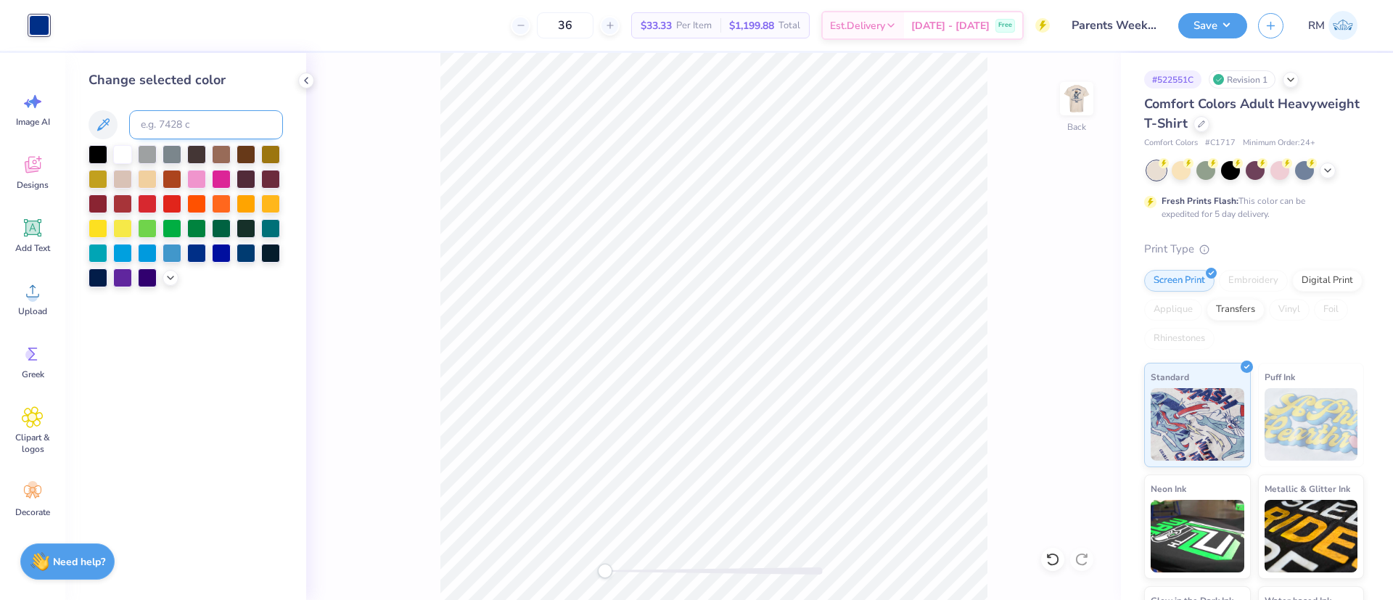
click at [159, 117] on input at bounding box center [206, 124] width 154 height 29
type input "2768"
click at [1080, 103] on img at bounding box center [1076, 99] width 58 height 58
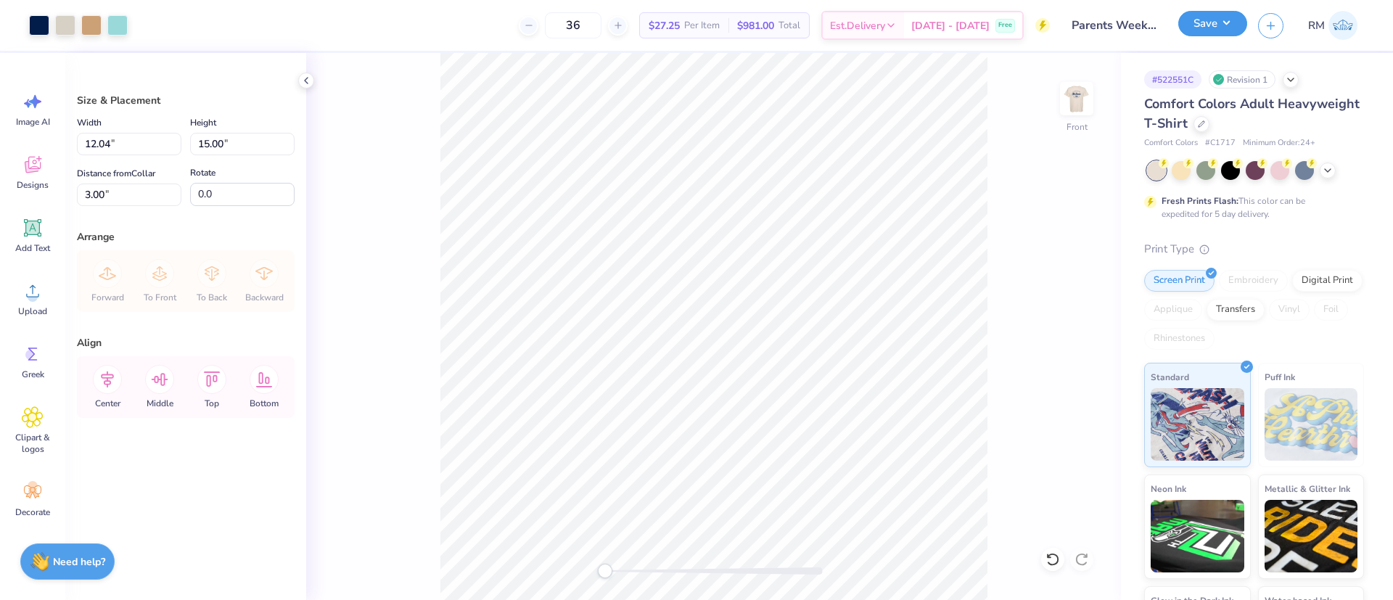
click at [1197, 22] on button "Save" at bounding box center [1212, 23] width 69 height 25
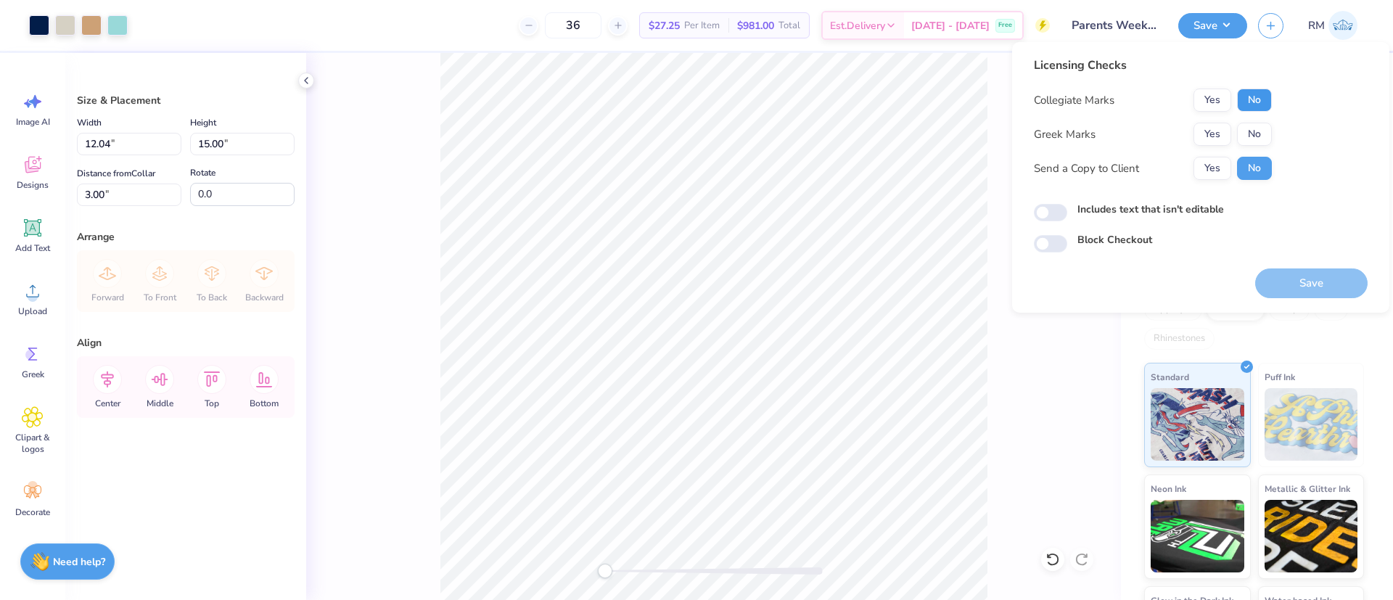
click at [1240, 97] on button "No" at bounding box center [1254, 99] width 35 height 23
click at [1242, 137] on button "No" at bounding box center [1254, 134] width 35 height 23
click at [1286, 281] on button "Save" at bounding box center [1311, 283] width 112 height 30
